Goal: Task Accomplishment & Management: Use online tool/utility

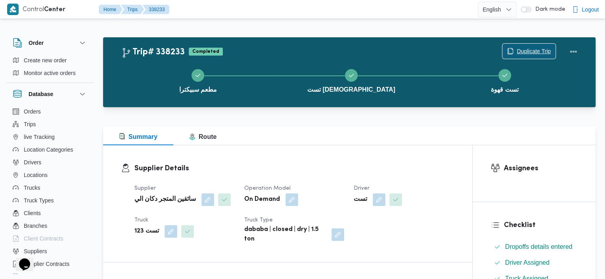
click at [540, 50] on span "Duplicate Trip" at bounding box center [534, 51] width 34 height 10
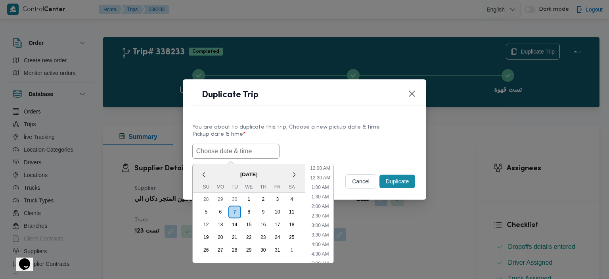
click at [256, 156] on input "text" at bounding box center [235, 151] width 87 height 15
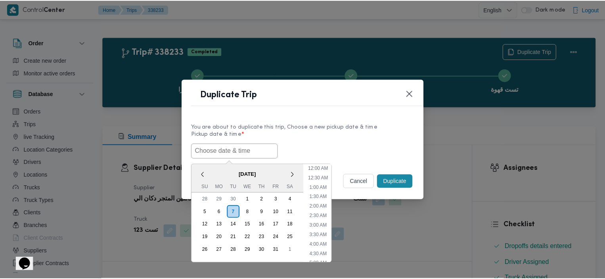
scroll to position [184, 0]
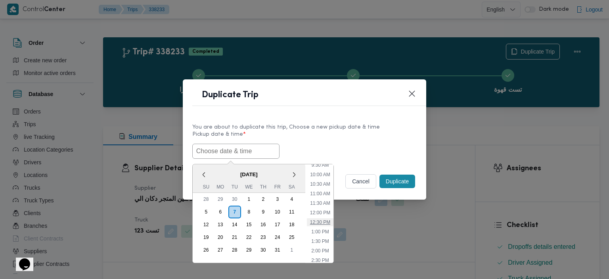
click at [325, 223] on li "12:30 PM" at bounding box center [320, 222] width 27 height 8
type input "07/10/2025 12:30PM"
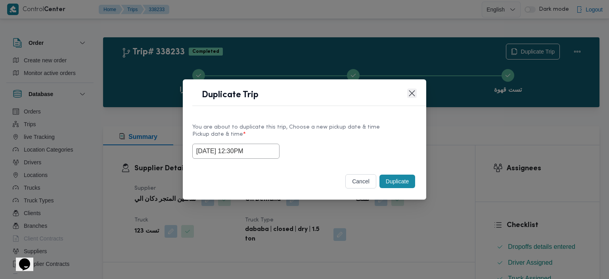
click at [407, 91] on button "Closes this modal window" at bounding box center [412, 93] width 10 height 10
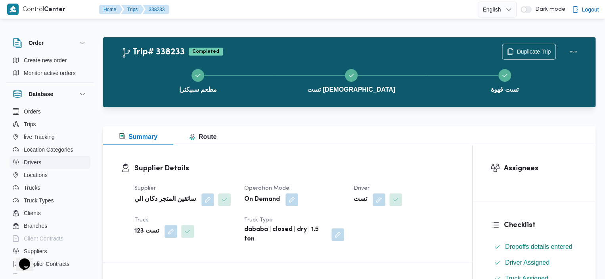
click at [51, 161] on button "Drivers" at bounding box center [50, 162] width 81 height 13
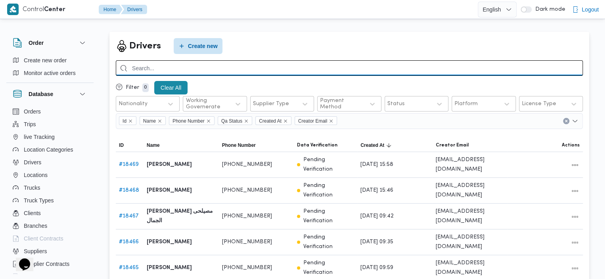
click at [228, 69] on input "search" at bounding box center [349, 67] width 467 height 15
type input "تست"
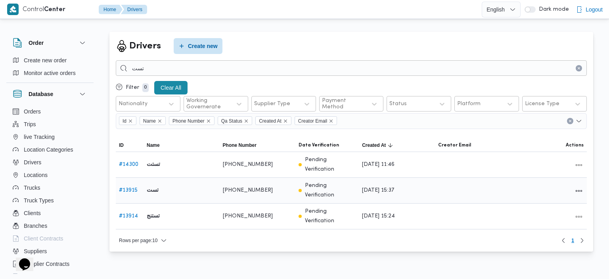
click at [127, 188] on link "# 13915" at bounding box center [128, 190] width 19 height 5
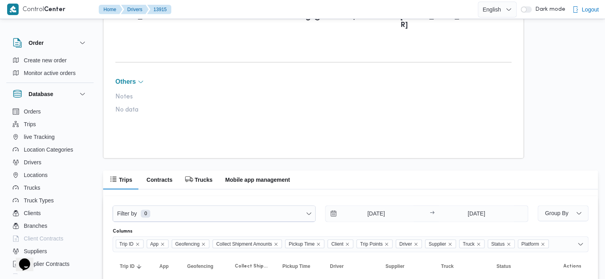
scroll to position [471, 0]
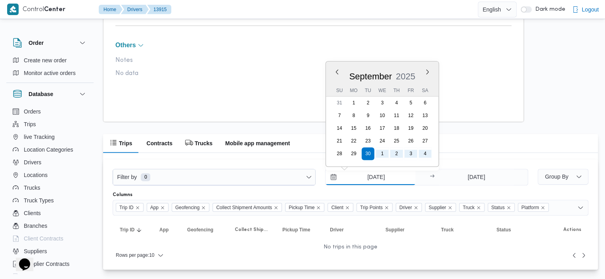
click at [335, 179] on input "[DATE]" at bounding box center [371, 177] width 90 height 16
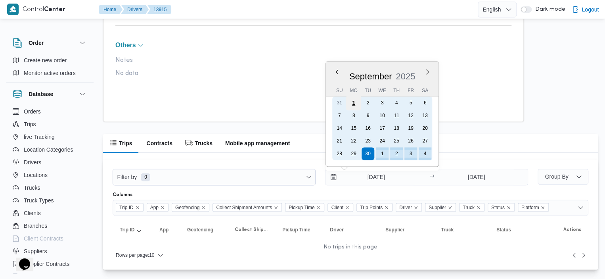
click at [356, 104] on div "1" at bounding box center [353, 102] width 15 height 15
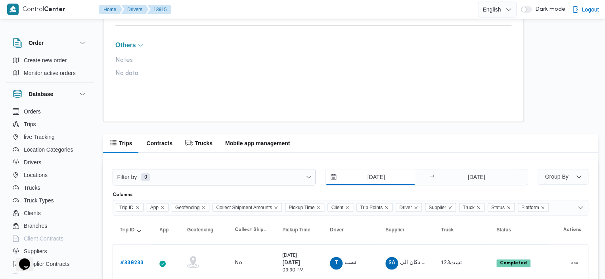
scroll to position [555, 0]
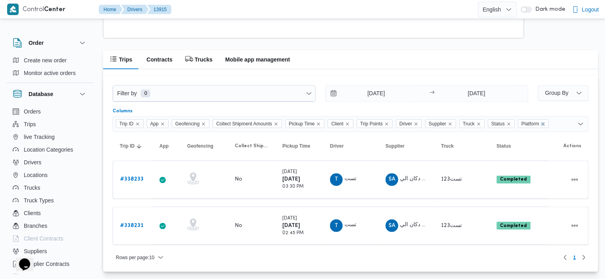
click at [545, 122] on icon "Remove Platform from selection in this group" at bounding box center [543, 123] width 5 height 5
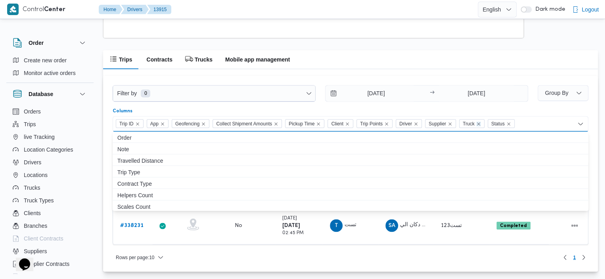
click at [481, 123] on icon "Remove Truck from selection in this group" at bounding box center [478, 123] width 5 height 5
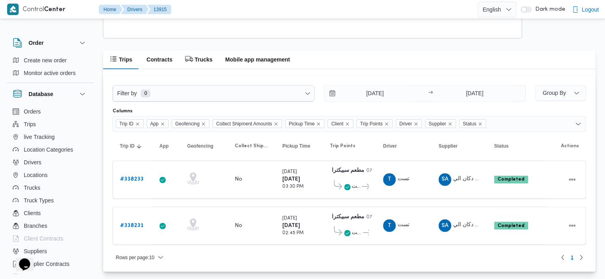
click at [495, 58] on div "Trips Contracts Trucks Mobile app management" at bounding box center [349, 59] width 493 height 19
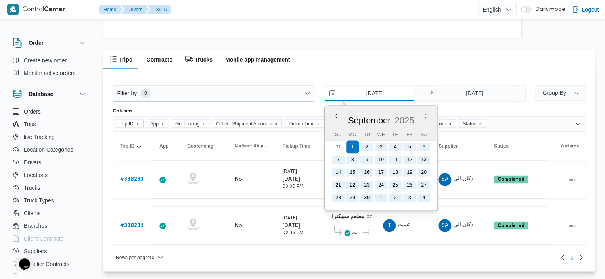
click at [328, 93] on input "1/9/2025" at bounding box center [369, 93] width 90 height 16
click at [336, 116] on button "Previous Month" at bounding box center [336, 116] width 8 height 8
type input "1/8/2025"
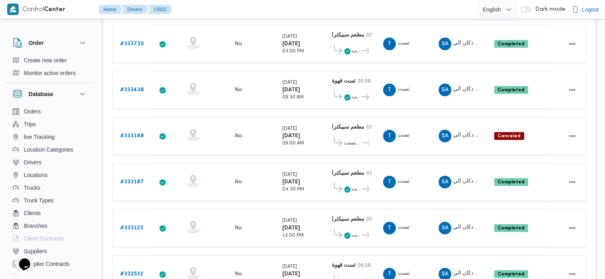
scroll to position [820, 0]
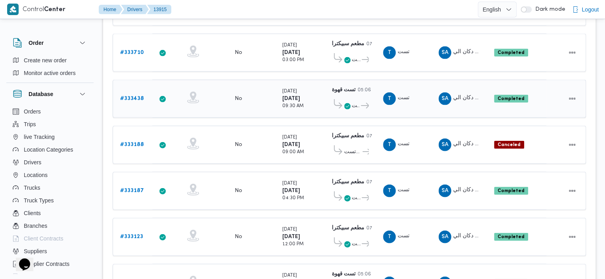
click at [342, 95] on div "تست مسجد مطعم سبيكترا" at bounding box center [349, 103] width 39 height 17
click at [345, 101] on span at bounding box center [347, 106] width 6 height 10
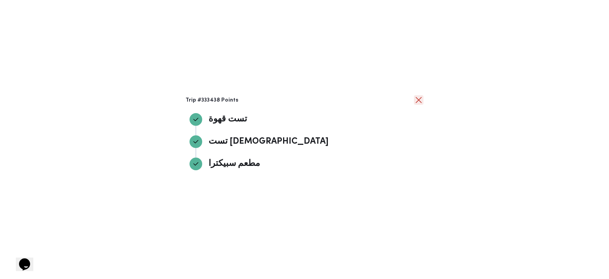
click at [415, 96] on button "close" at bounding box center [419, 100] width 10 height 10
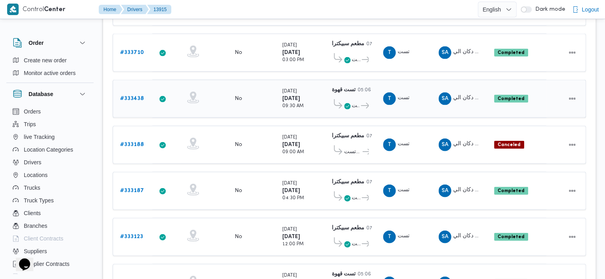
click at [134, 96] on b "# 333438" at bounding box center [132, 98] width 24 height 5
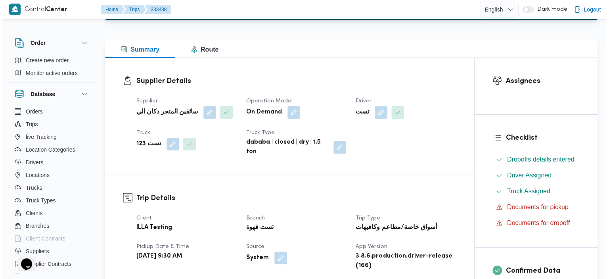
scroll to position [6, 0]
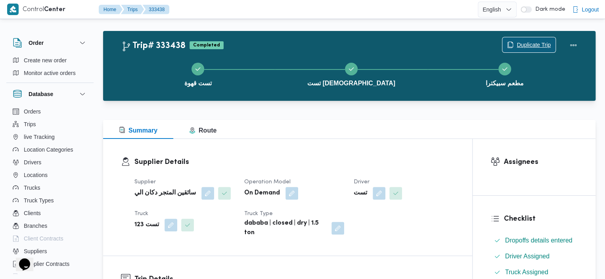
click at [543, 42] on span "Duplicate Trip" at bounding box center [534, 45] width 34 height 10
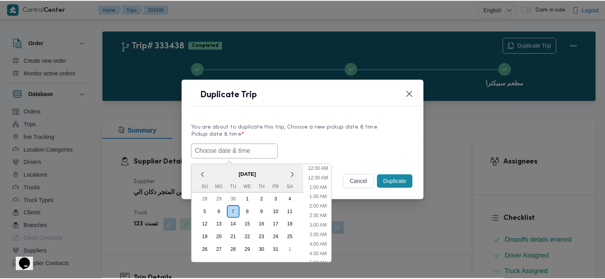
scroll to position [184, 0]
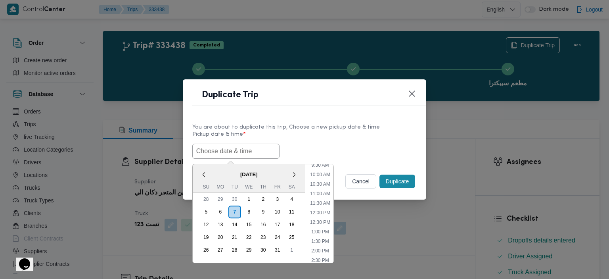
click at [224, 149] on input "text" at bounding box center [235, 151] width 87 height 15
click at [323, 222] on li "12:30 PM" at bounding box center [320, 222] width 27 height 8
type input "07/10/2025 12:30PM"
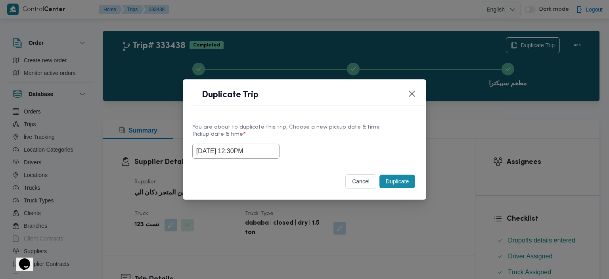
click at [398, 182] on button "Duplicate" at bounding box center [398, 181] width 36 height 13
